Goal: Communication & Community: Ask a question

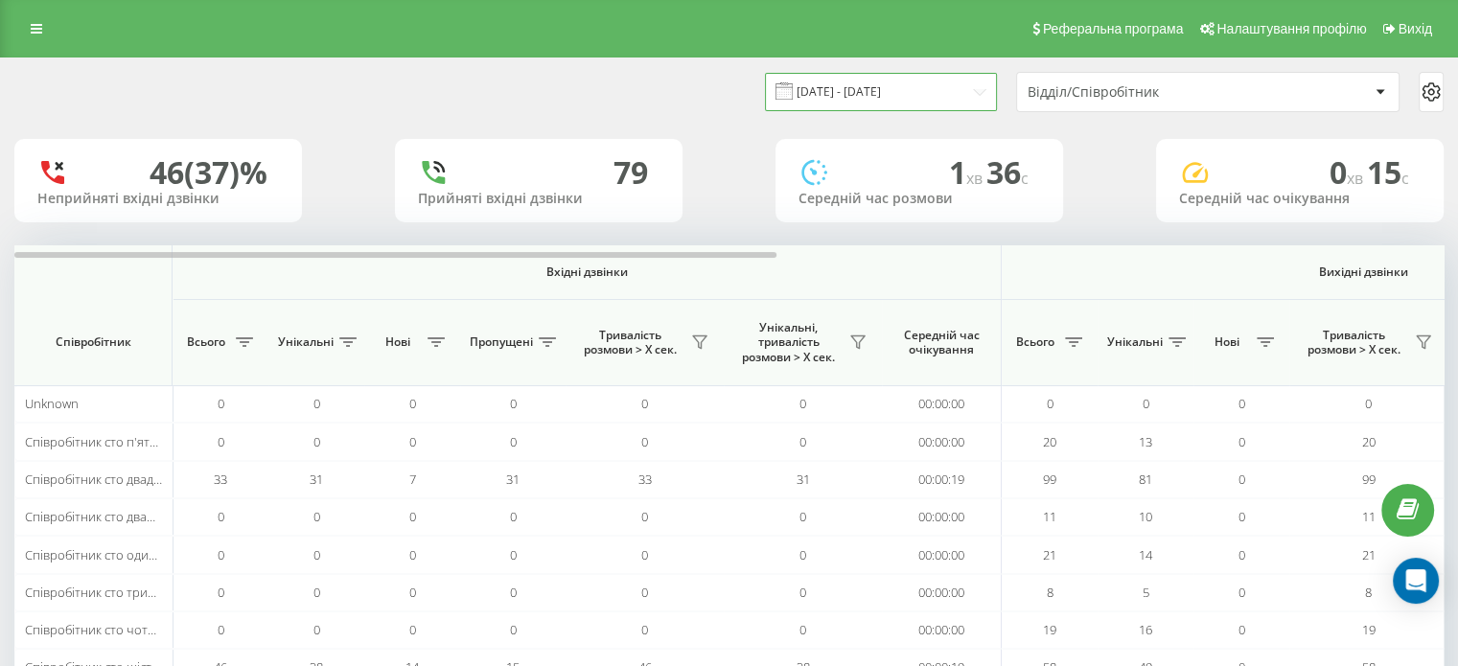
click at [939, 92] on input "[DATE] - [DATE]" at bounding box center [881, 91] width 232 height 37
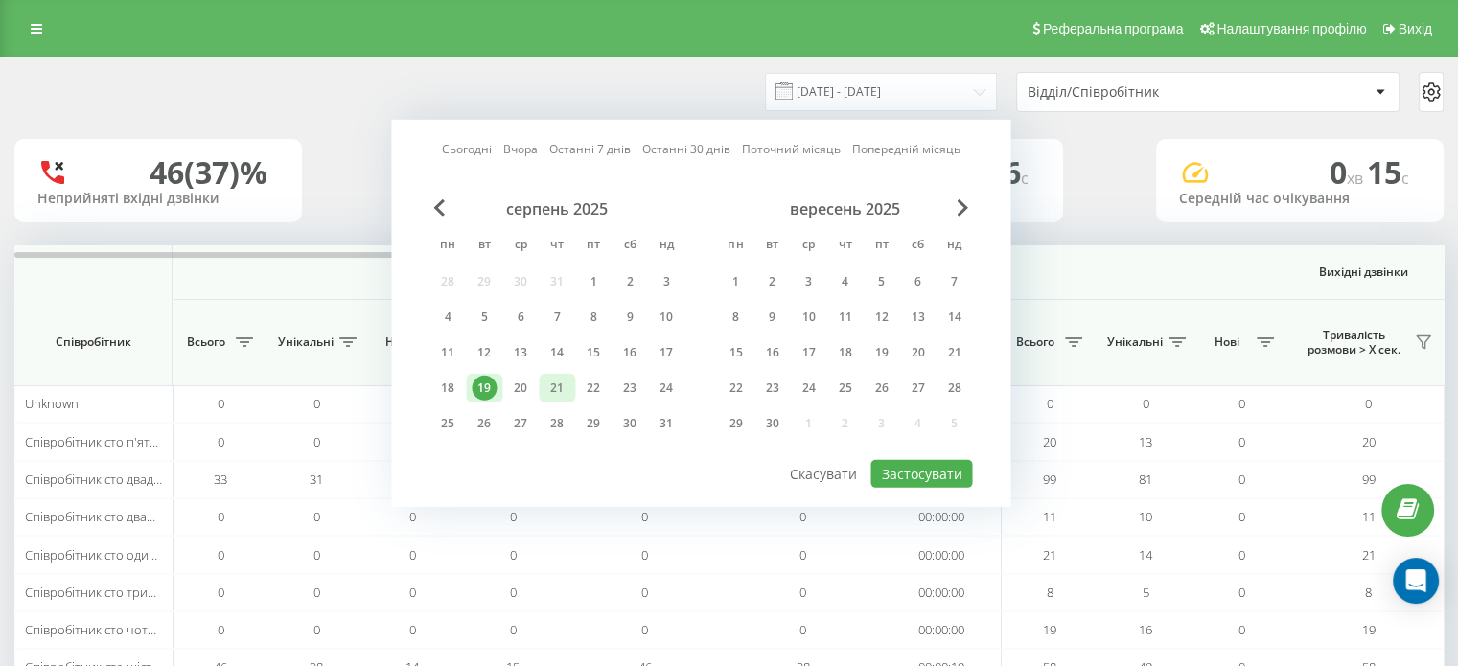
click at [560, 380] on div "21" at bounding box center [556, 388] width 25 height 25
click at [910, 460] on button "Застосувати" at bounding box center [921, 474] width 102 height 28
type input "[DATE] - [DATE]"
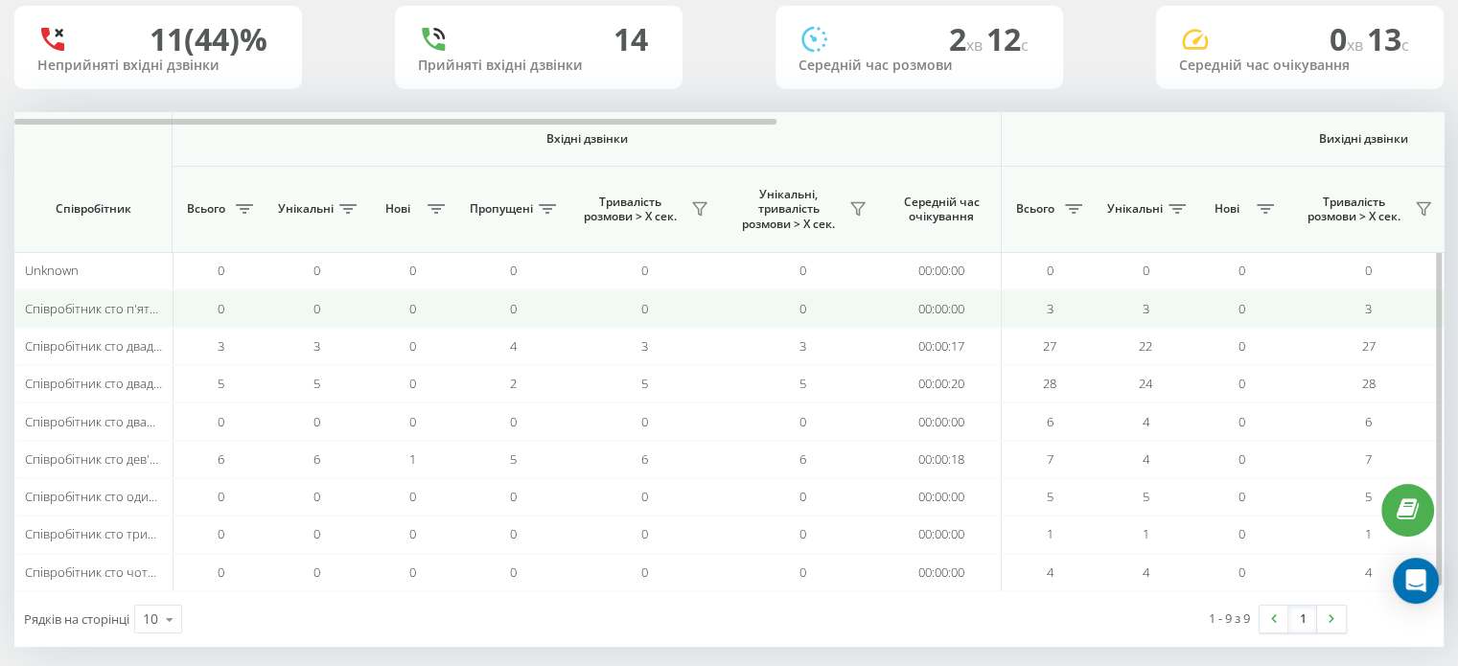
scroll to position [149, 0]
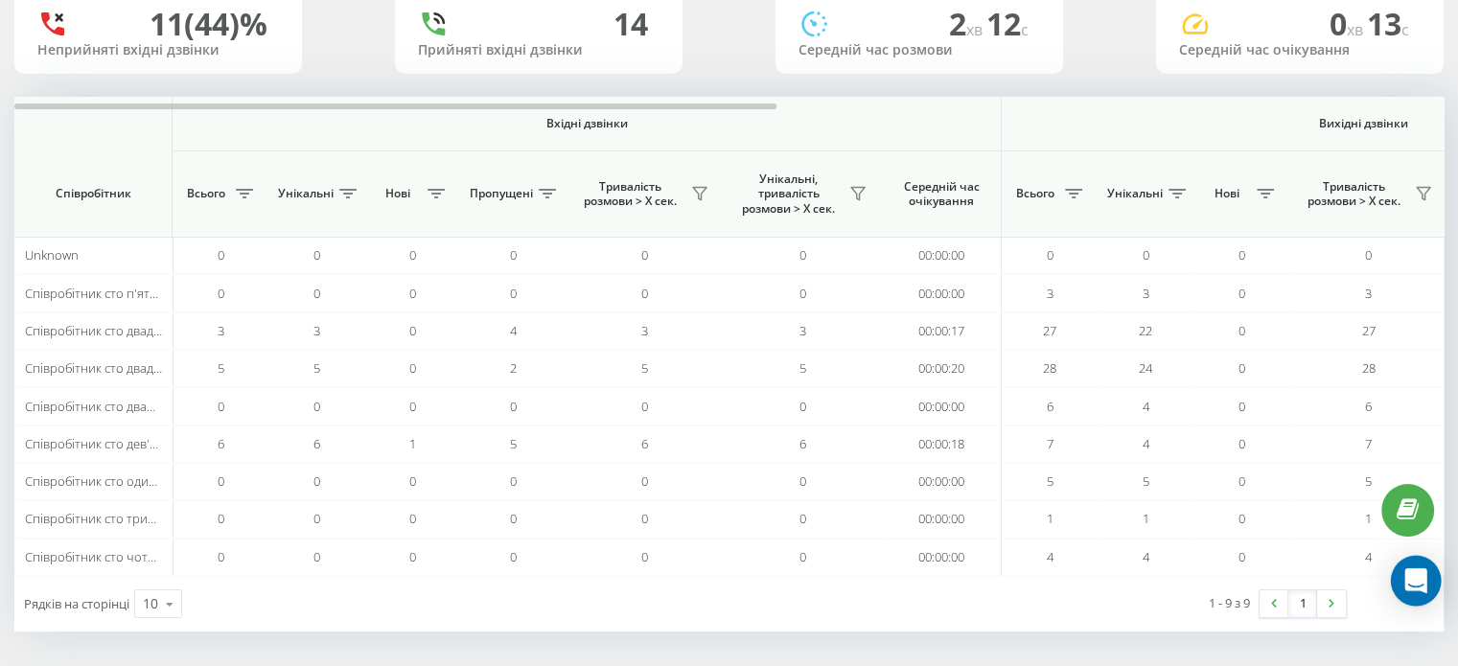
click at [1417, 579] on icon "Open Intercom Messenger" at bounding box center [1415, 580] width 22 height 25
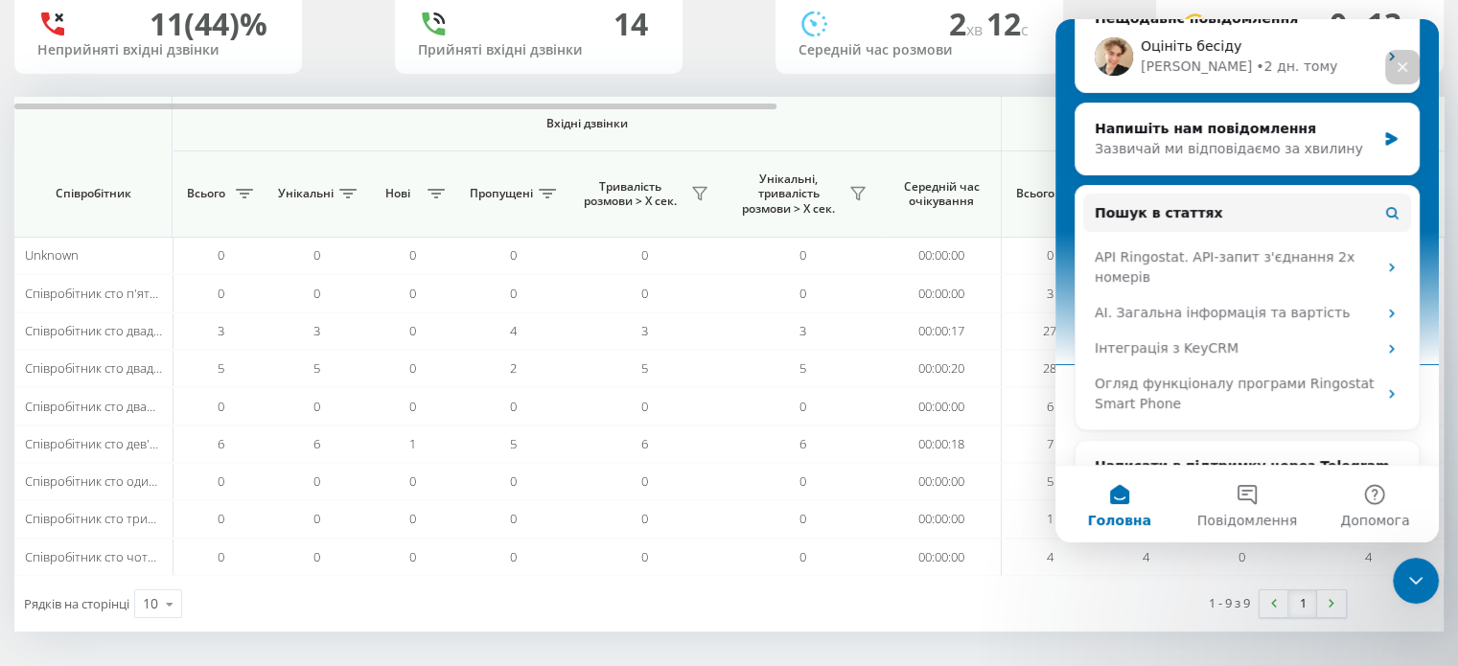
scroll to position [140, 0]
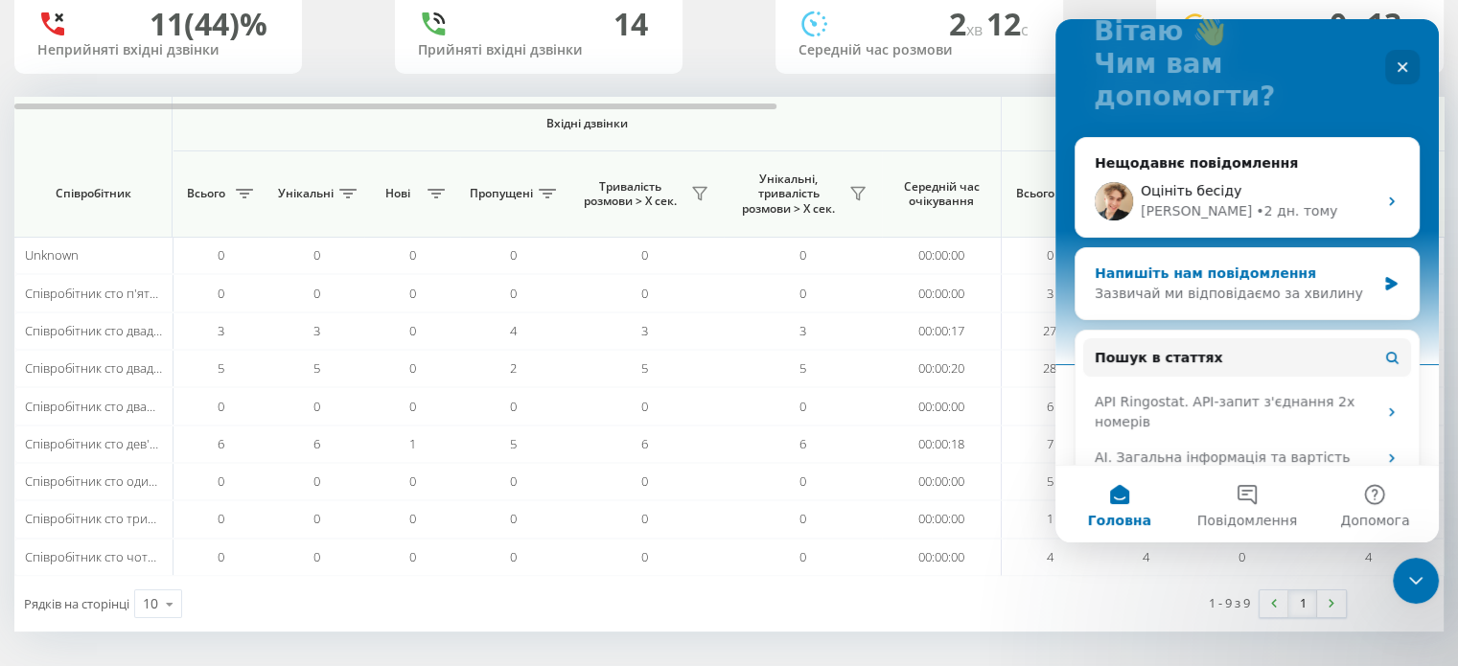
click at [1239, 264] on div "Напишіть нам повідомлення" at bounding box center [1235, 274] width 281 height 20
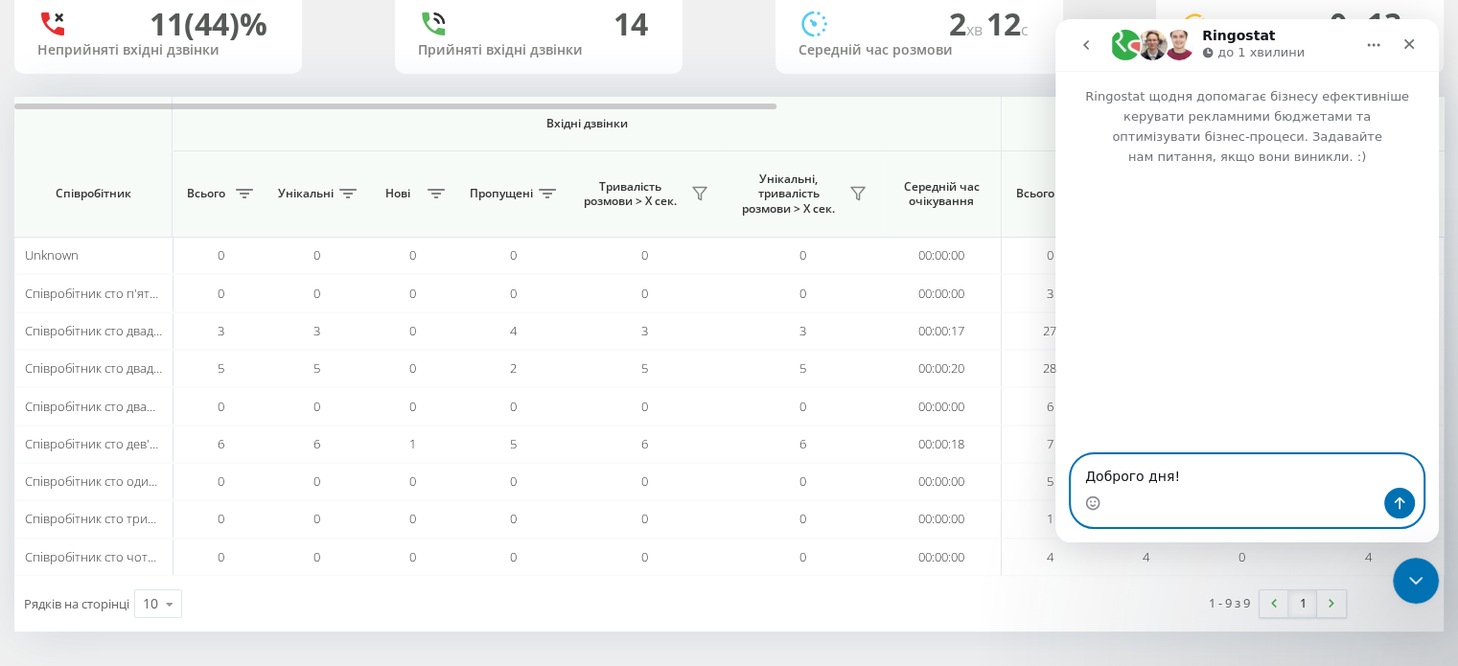
click at [1235, 478] on textarea "Доброго дня!" at bounding box center [1247, 471] width 351 height 33
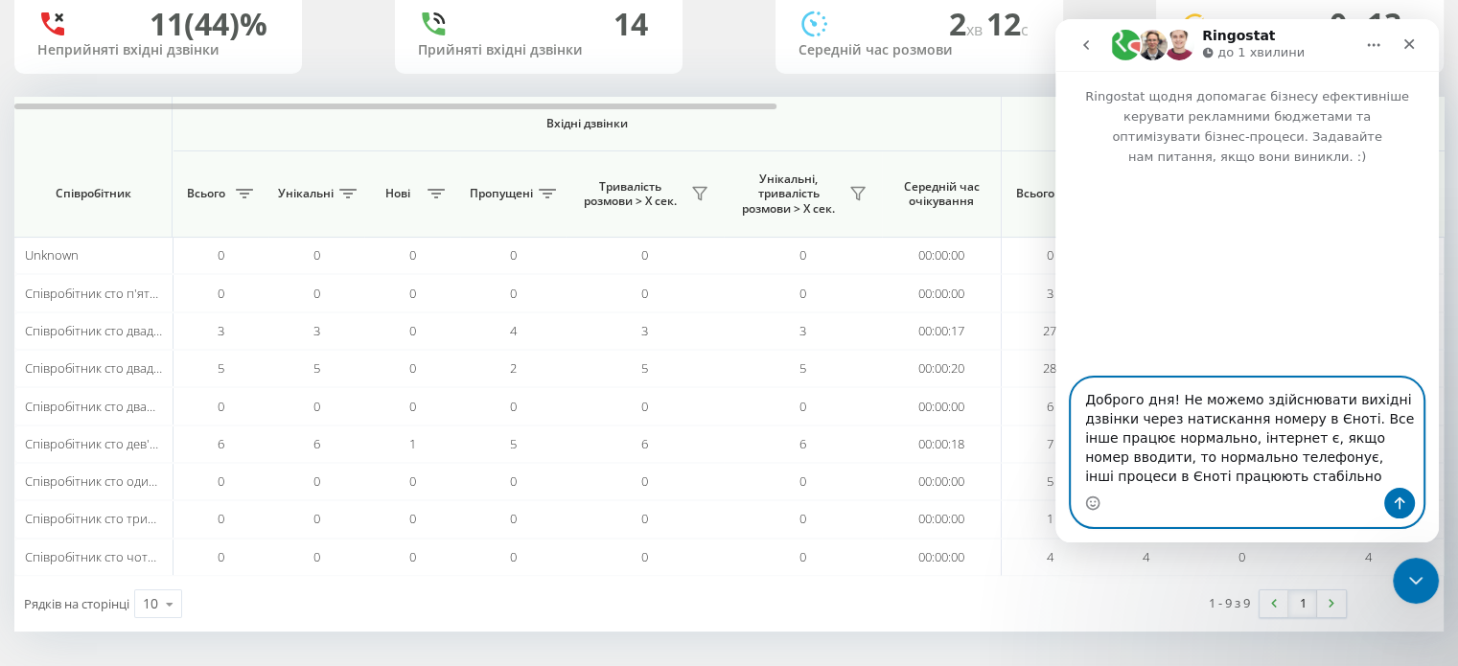
type textarea "Доброго дня! Не можемо здійснювати вихідні дзвінки через натискання номеру в Єн…"
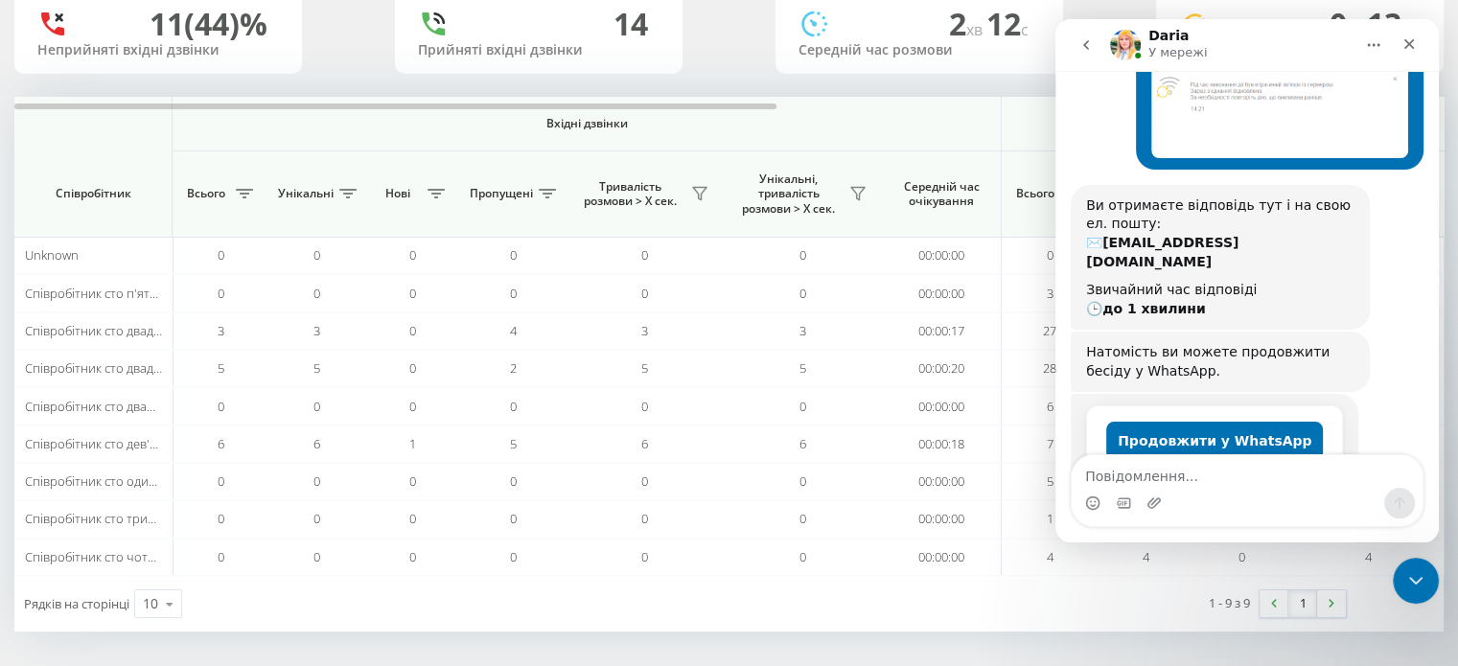
scroll to position [470, 0]
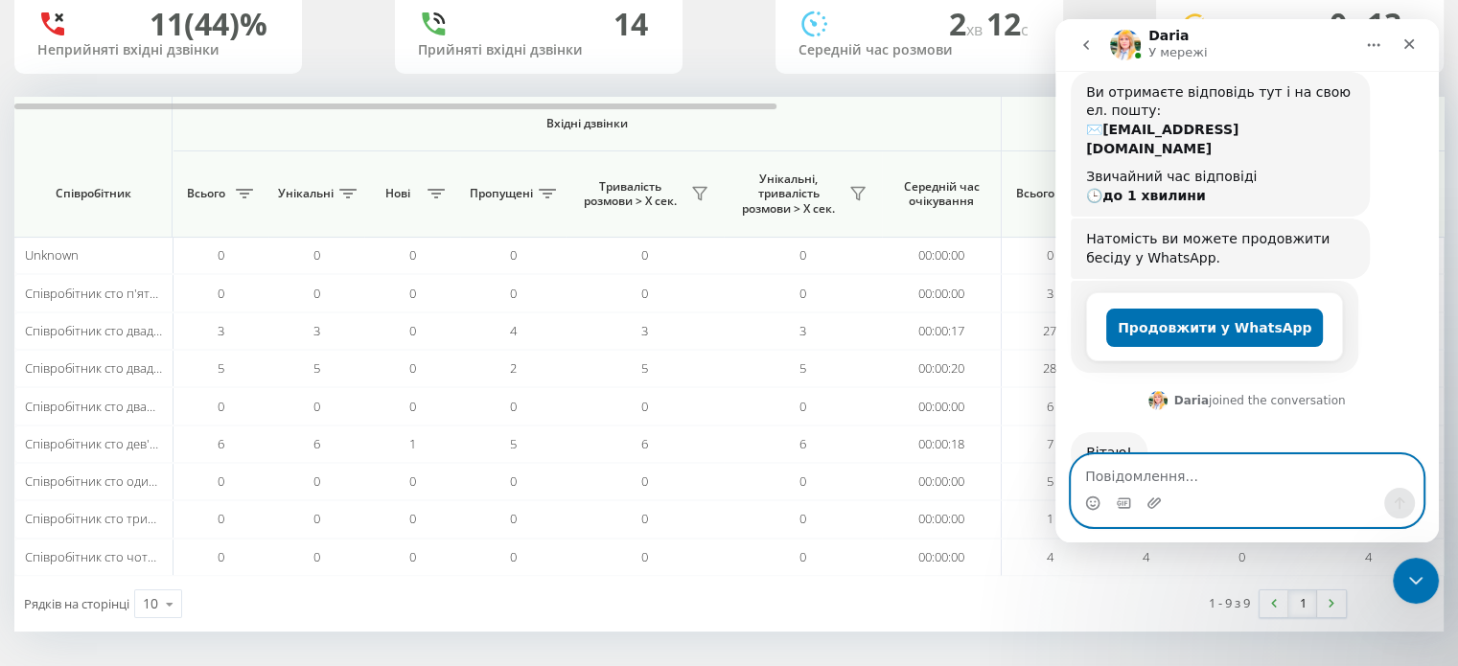
click at [1209, 477] on textarea "Повідомлення..." at bounding box center [1247, 471] width 351 height 33
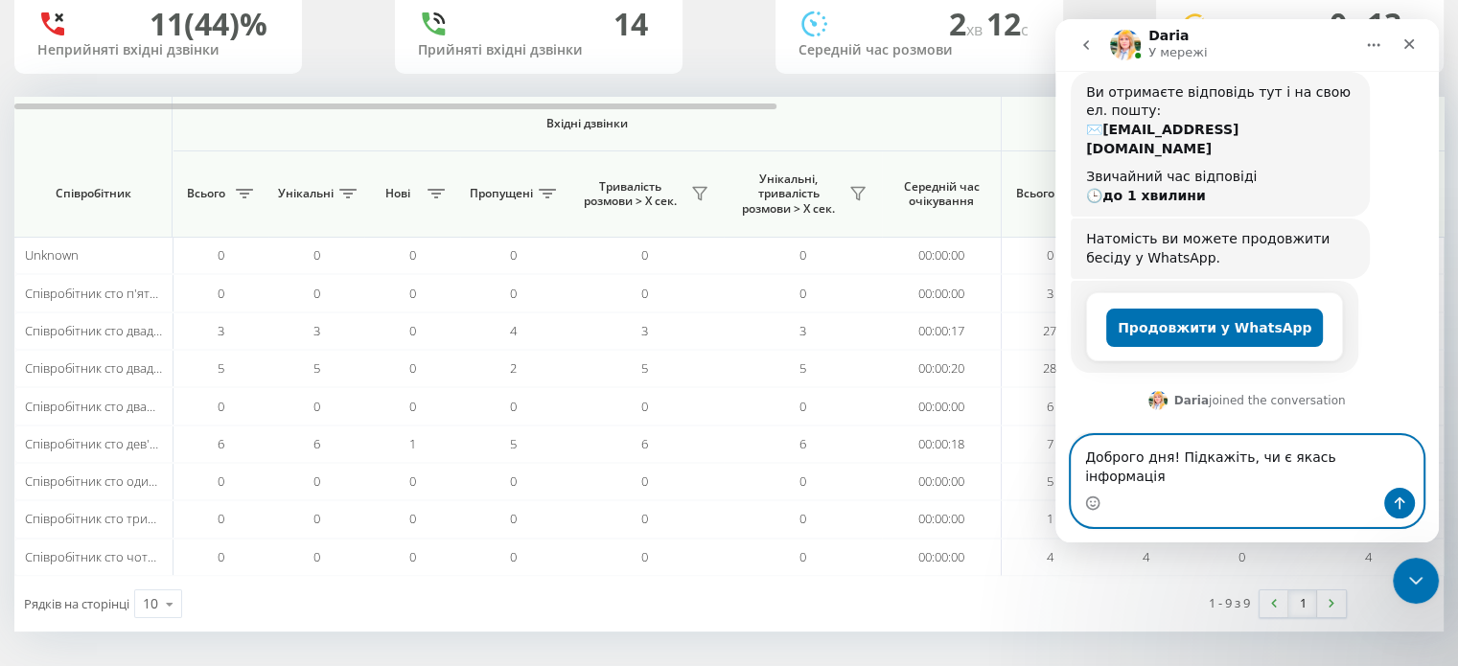
type textarea "Доброго дня! Підкажіть, чи є якась інформація?"
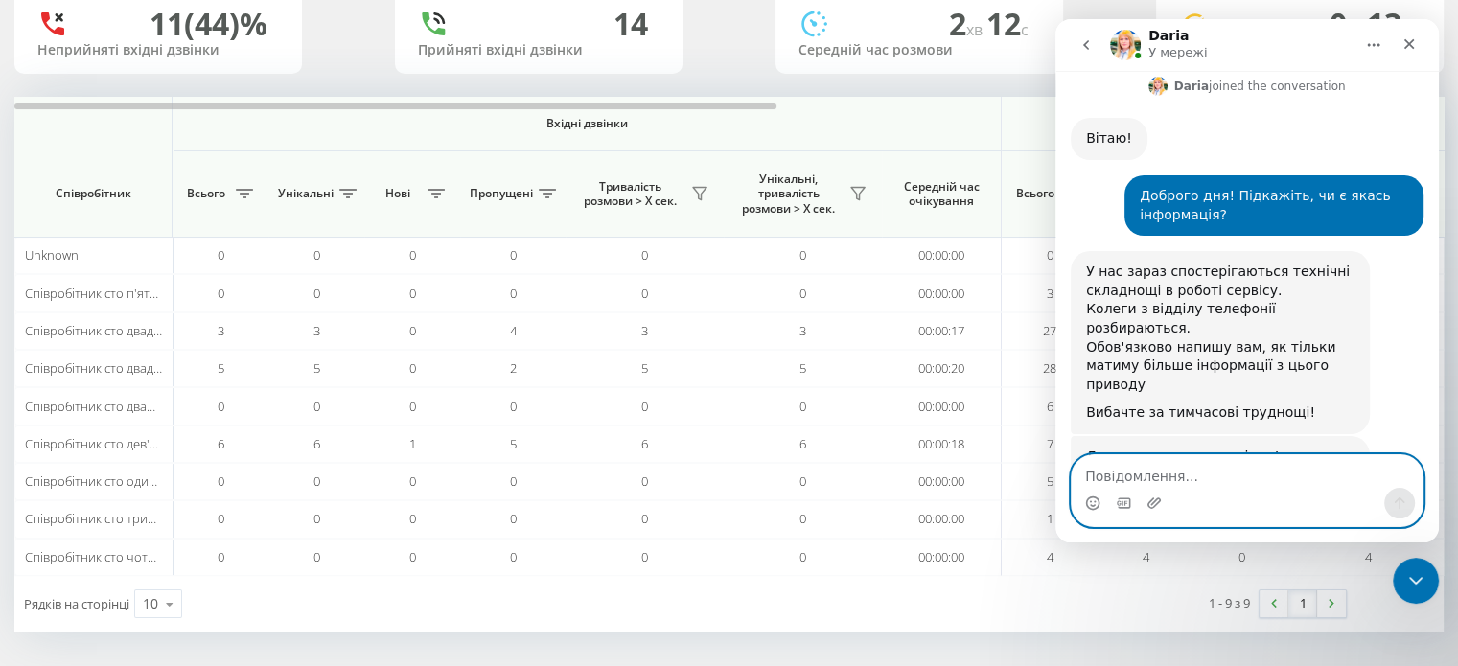
scroll to position [920, 0]
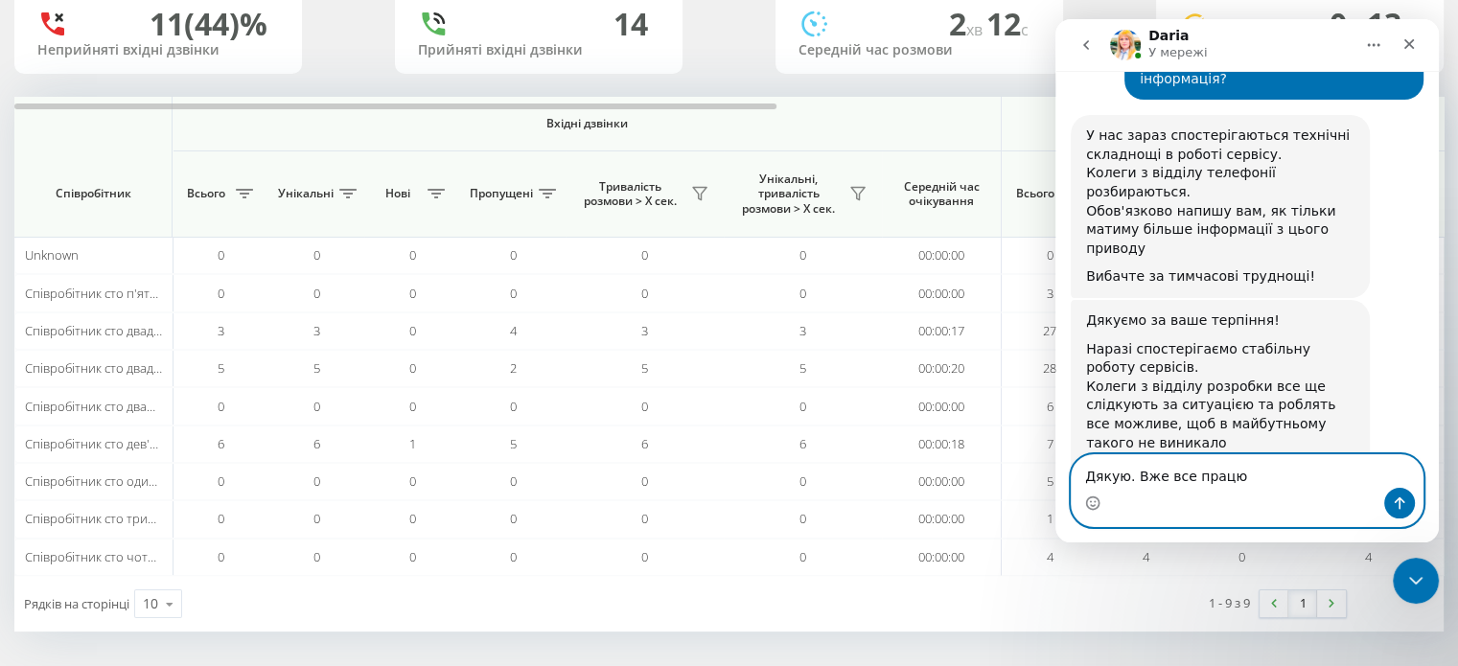
type textarea "Дякую. Вже все працює"
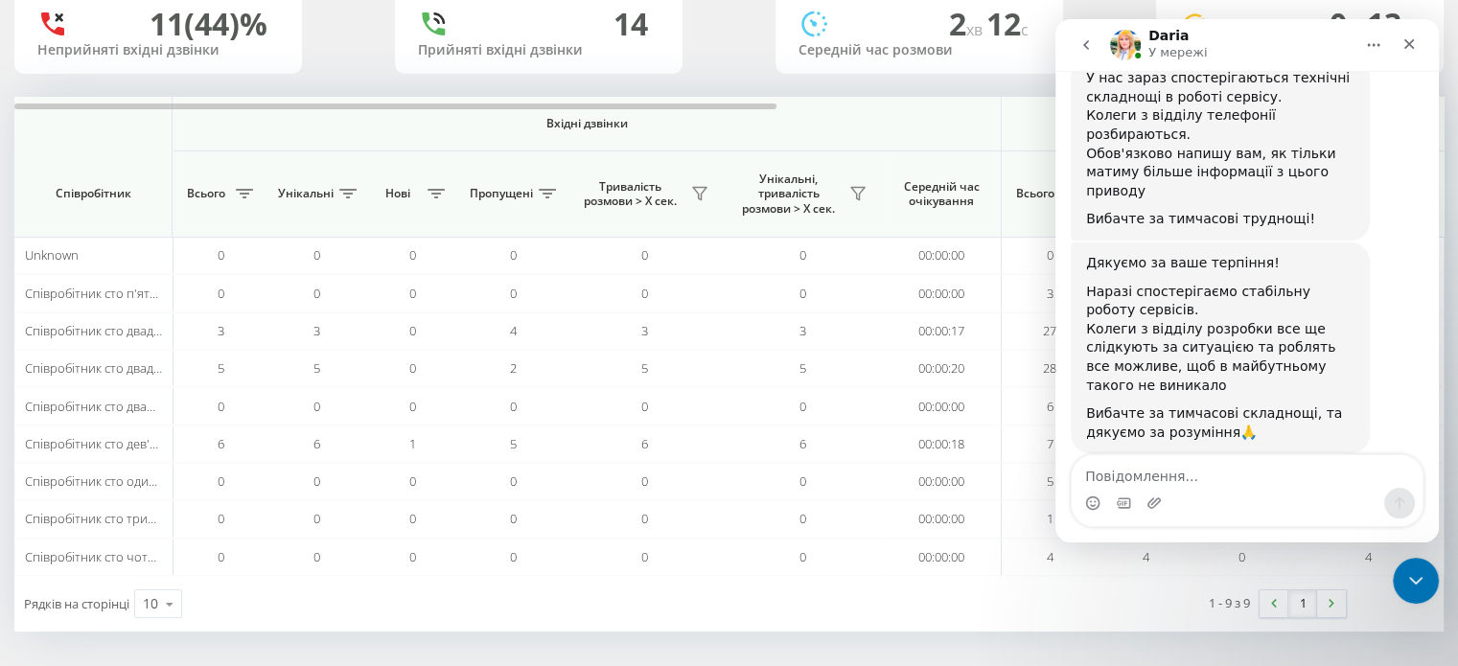
click at [1157, 489] on div "Месенджер Intercom" at bounding box center [1153, 503] width 15 height 31
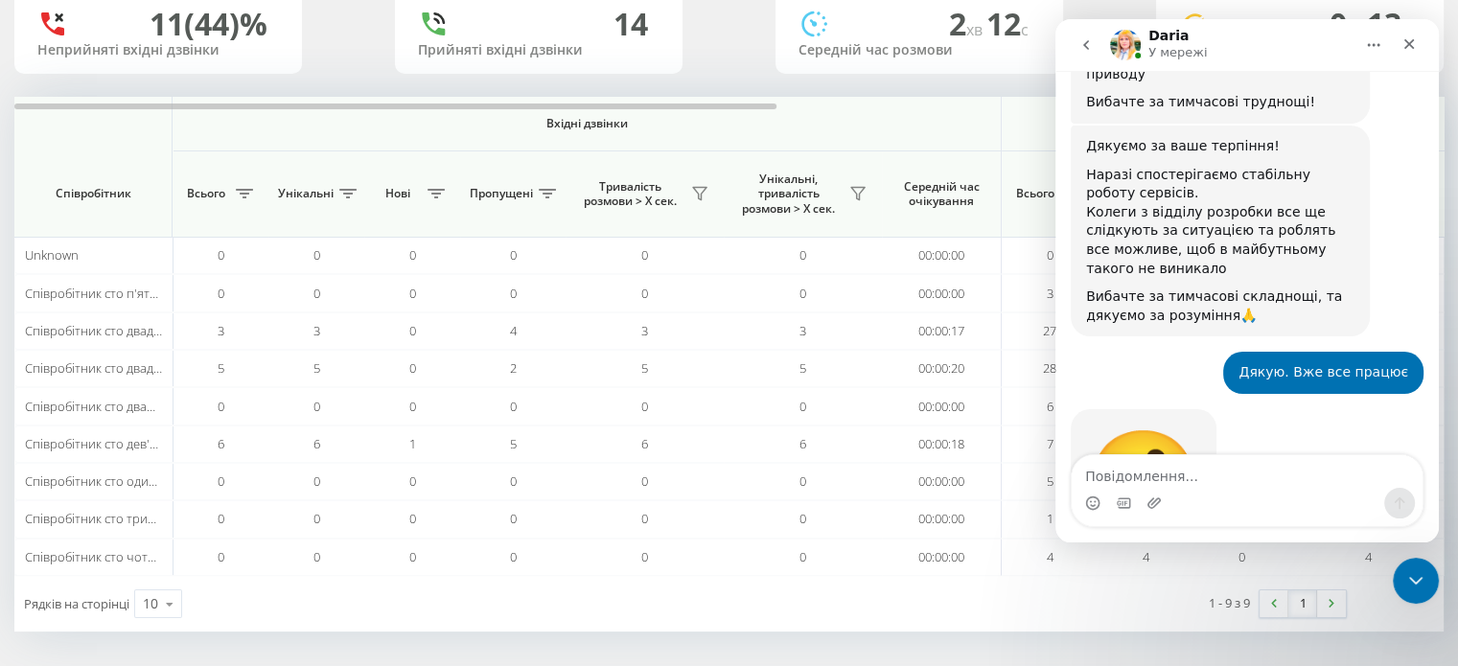
scroll to position [1119, 0]
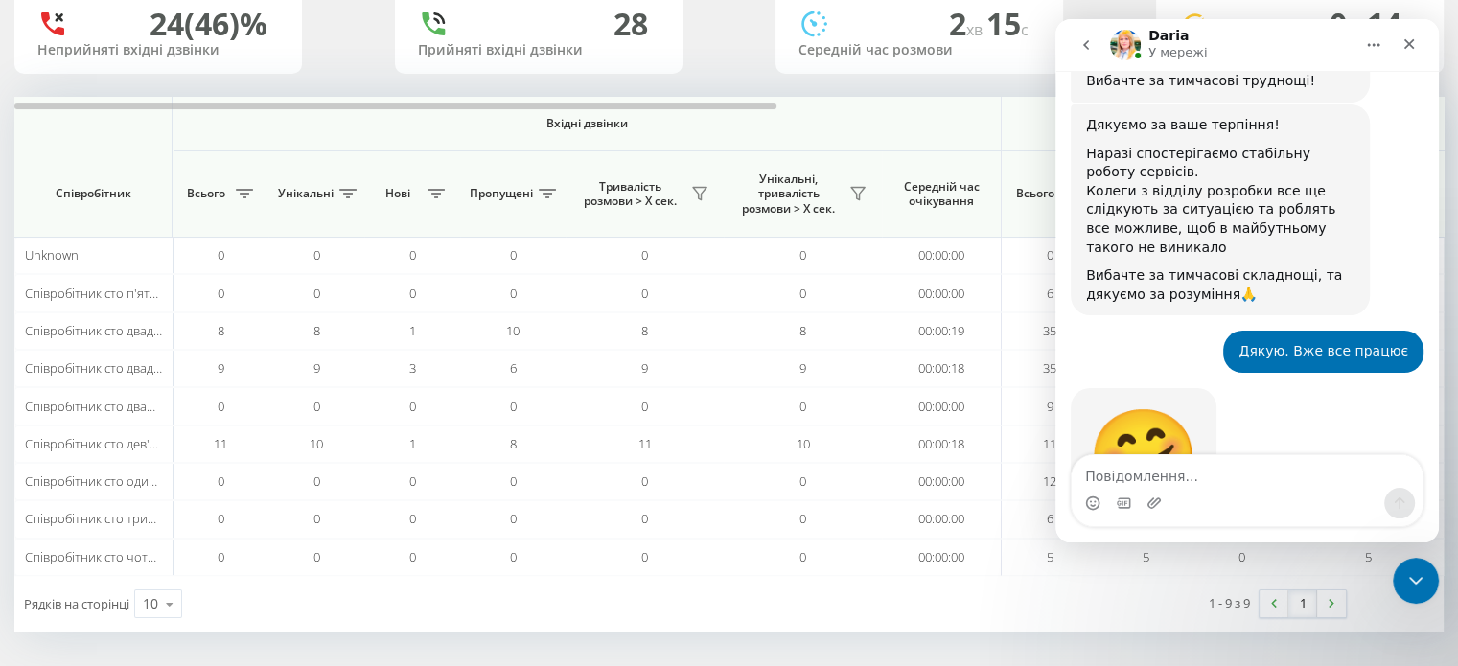
scroll to position [1119, 0]
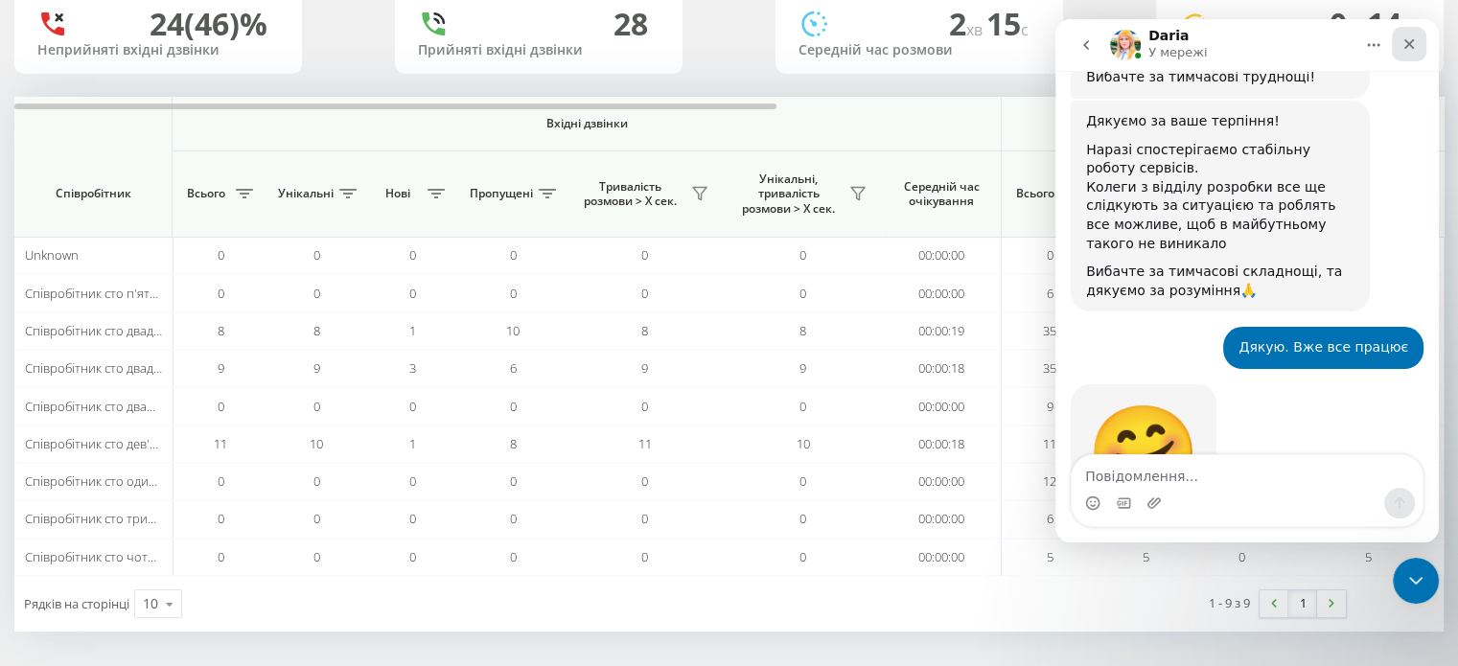
click at [1412, 39] on icon "Закрити" at bounding box center [1409, 44] width 11 height 11
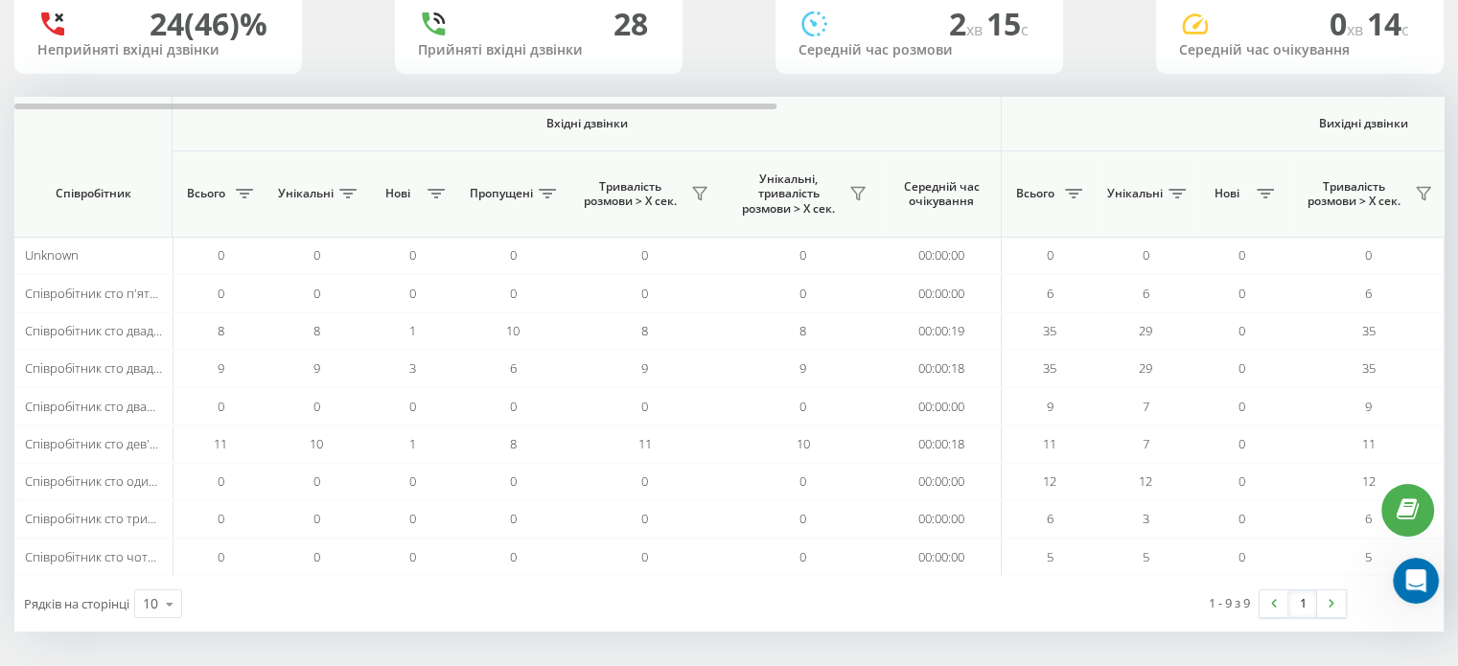
scroll to position [1118, 0]
